Goal: Find contact information: Find contact information

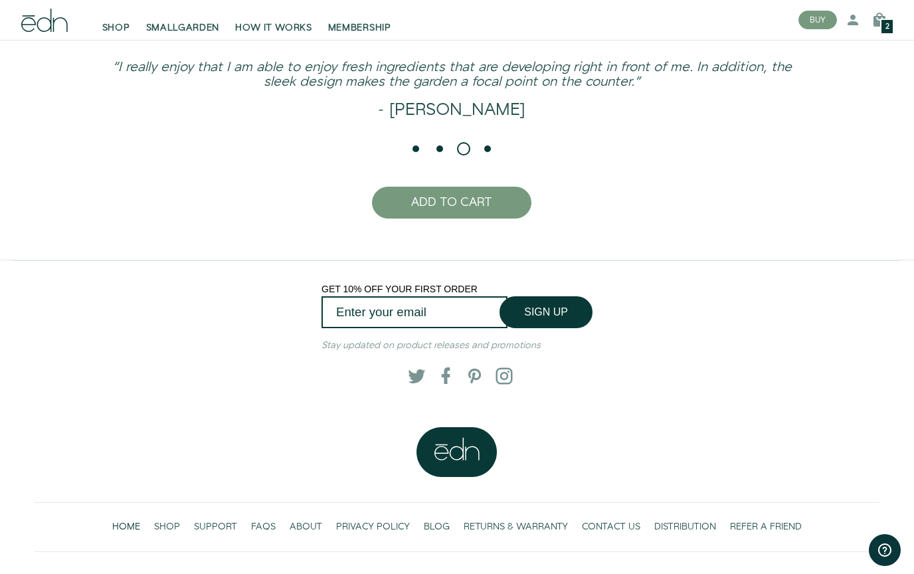
scroll to position [2978, 0]
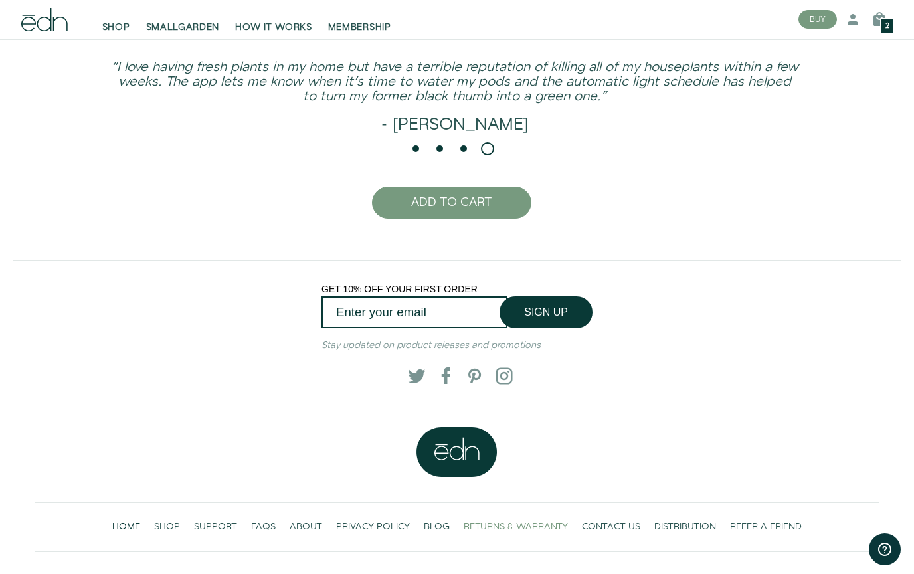
click at [543, 534] on span "RETURNS & WARRANTY" at bounding box center [515, 527] width 104 height 13
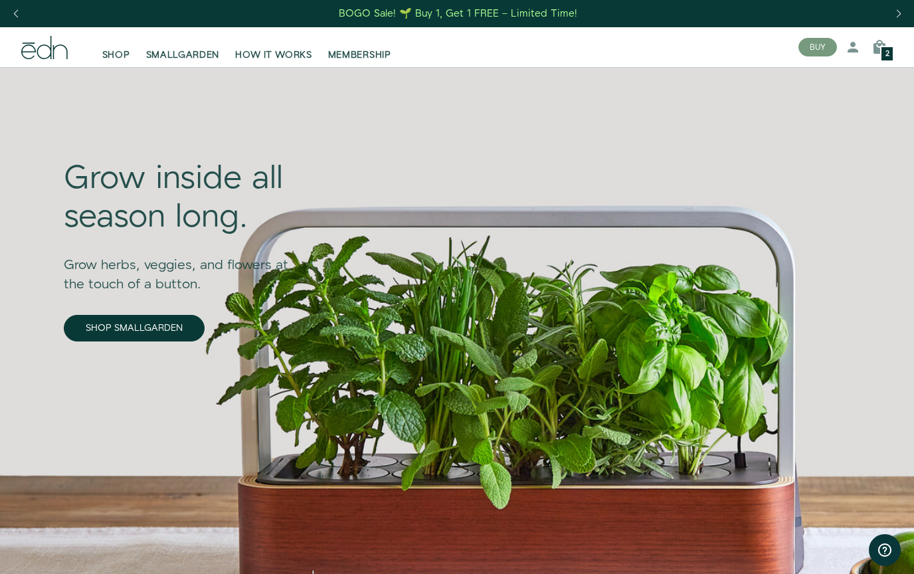
scroll to position [3050, 0]
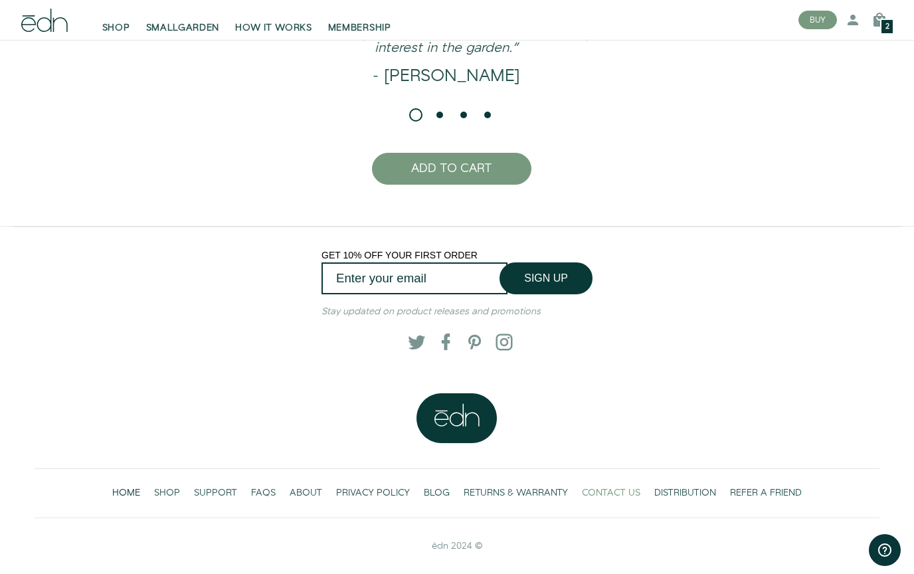
click at [625, 492] on span "CONTACT US" at bounding box center [611, 492] width 58 height 13
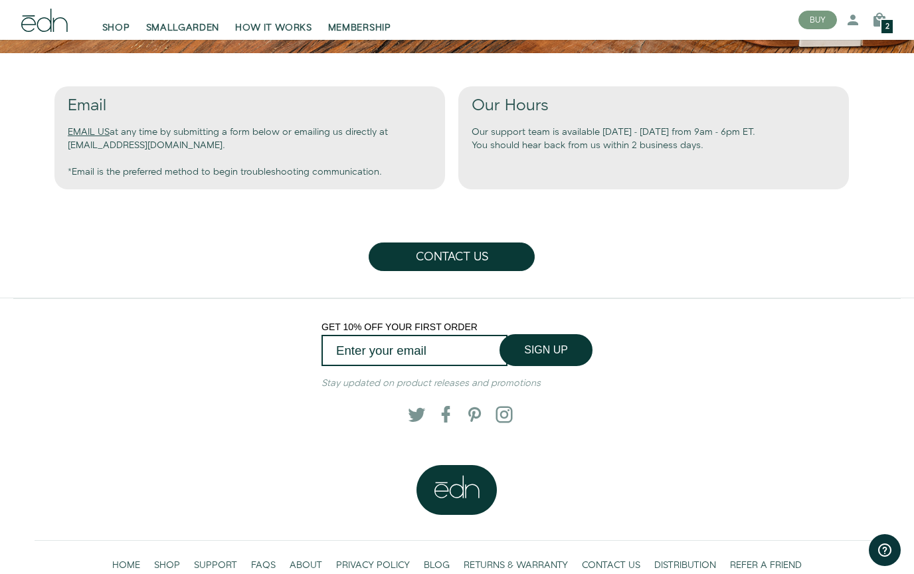
scroll to position [550, 0]
click at [141, 143] on div "Email EMAIL US at any time by submitting a form below or emailing us directly a…" at bounding box center [249, 138] width 390 height 102
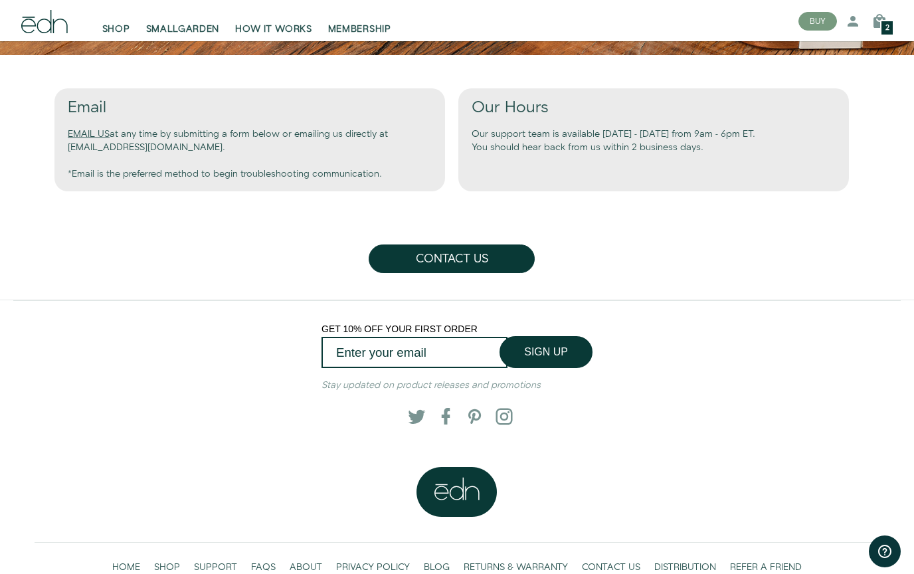
click at [144, 149] on div "Email EMAIL US at any time by submitting a form below or emailing us directly a…" at bounding box center [249, 138] width 390 height 102
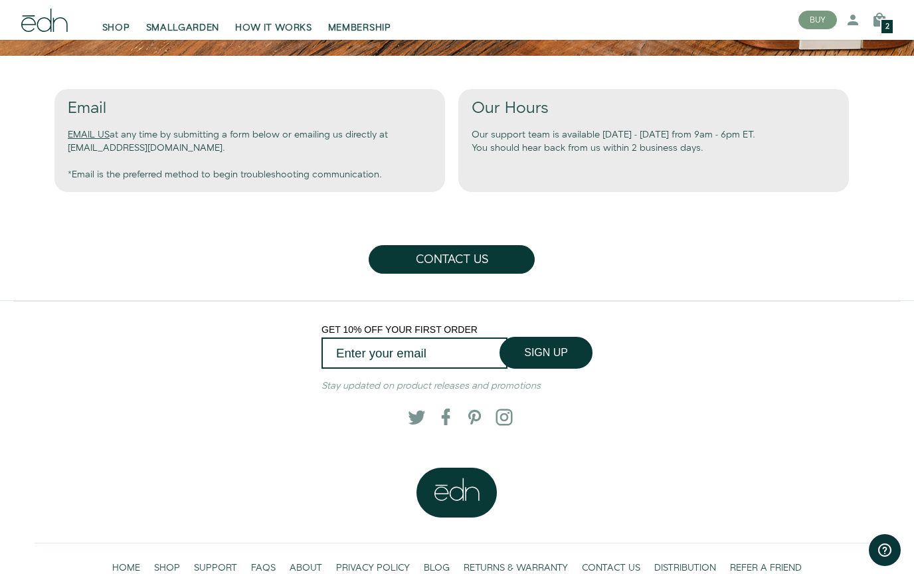
click at [131, 276] on div "Email EMAIL US at any time by submitting a form below or emailing us directly a…" at bounding box center [451, 178] width 924 height 244
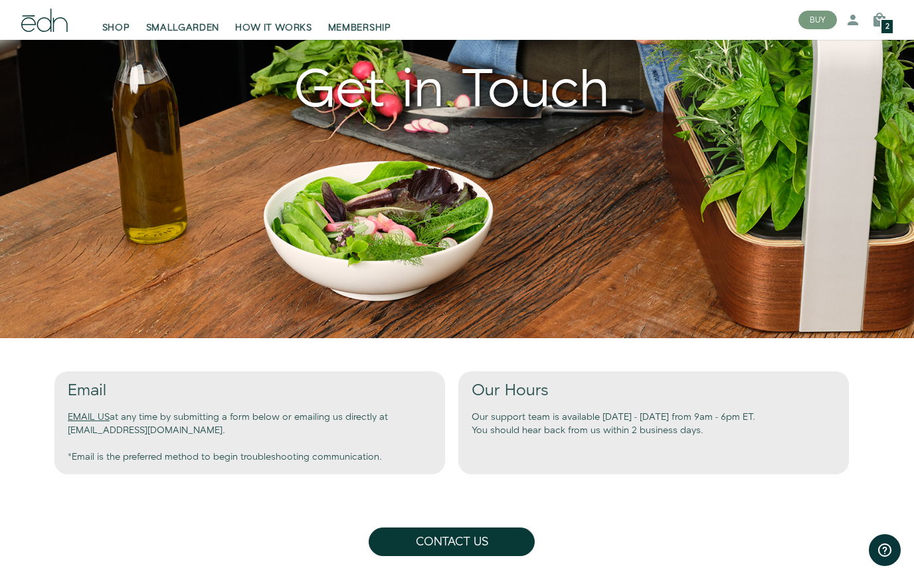
scroll to position [251, 0]
